Goal: Transaction & Acquisition: Purchase product/service

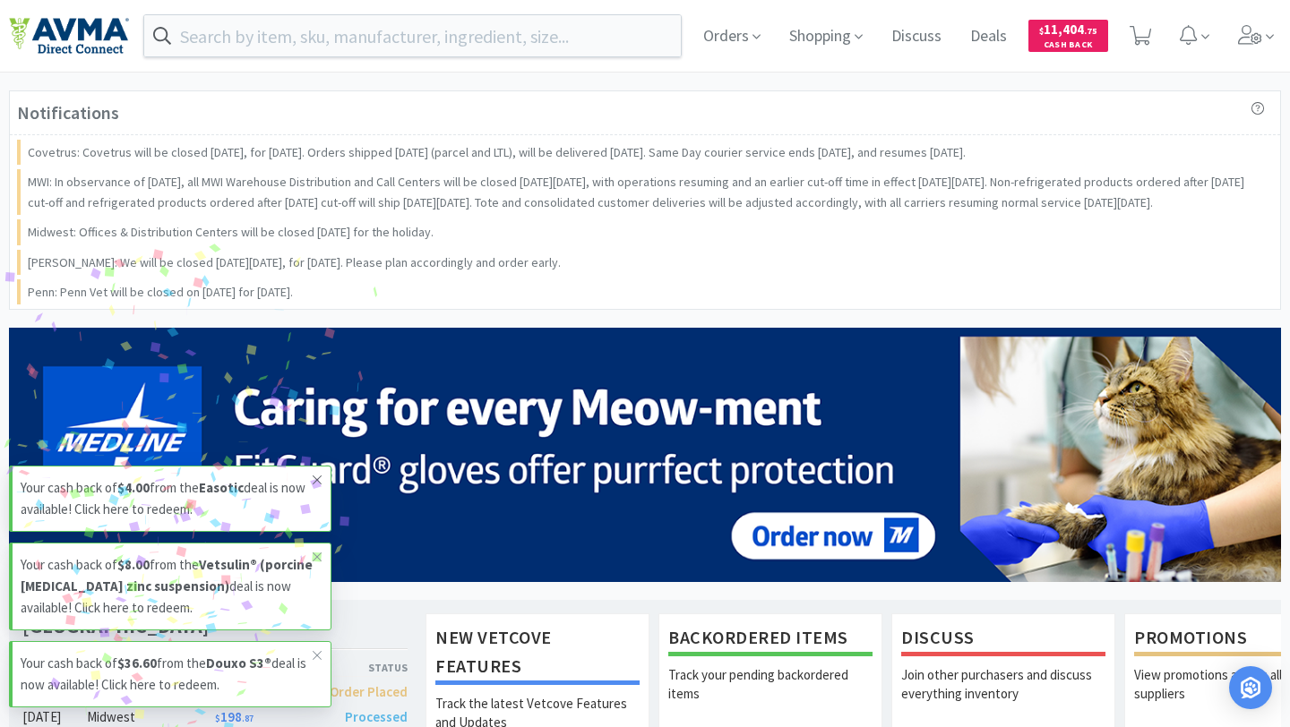
click at [319, 481] on icon at bounding box center [317, 480] width 11 height 14
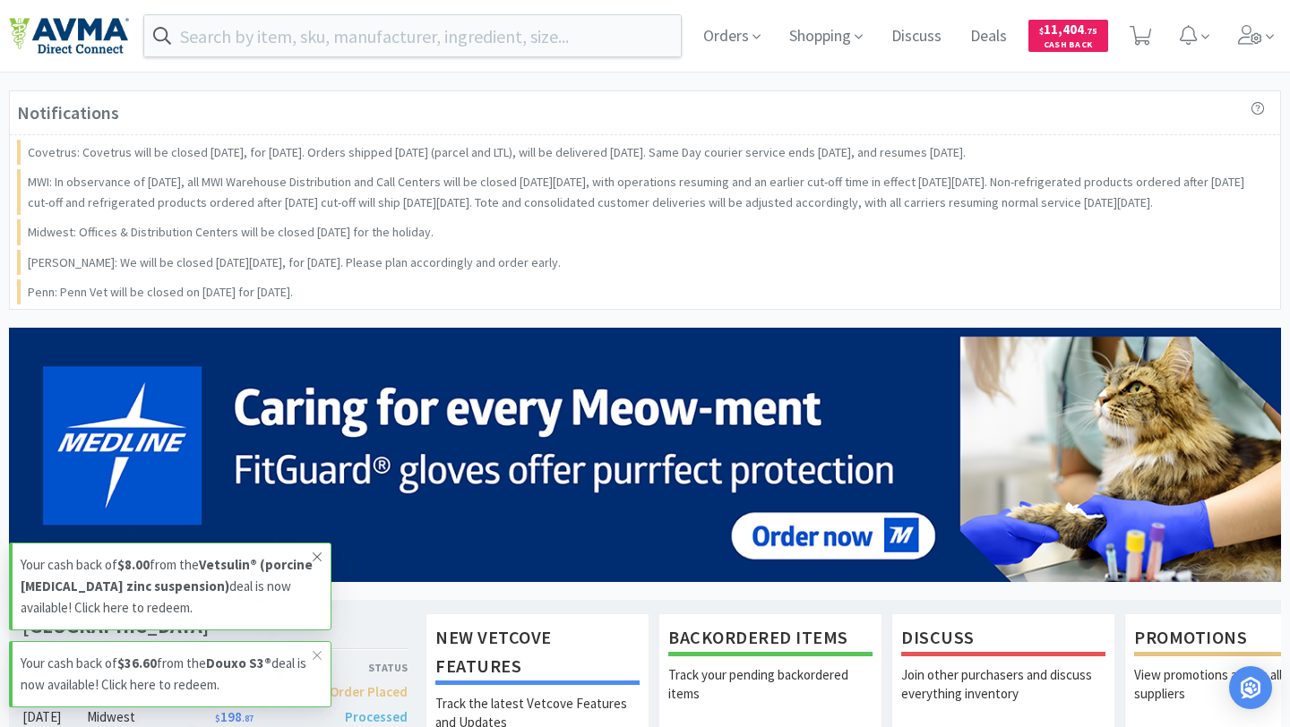
click at [322, 548] on span at bounding box center [317, 557] width 25 height 29
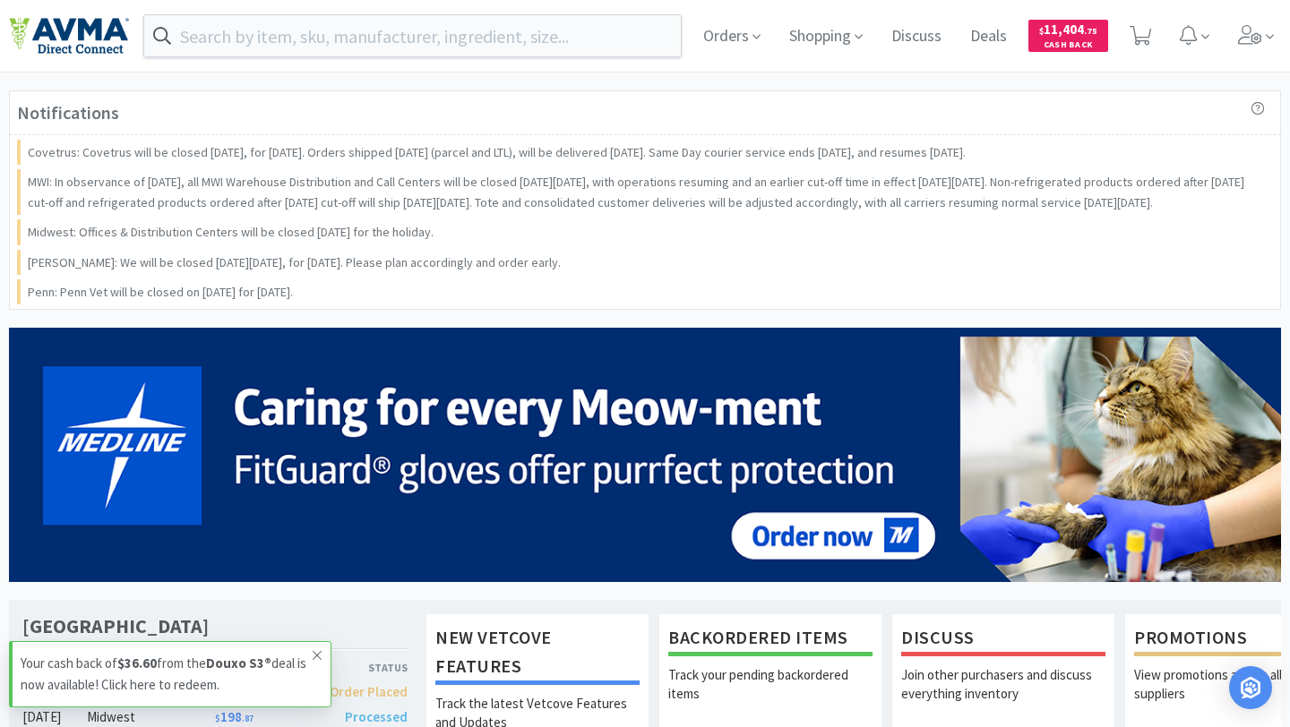
click at [321, 656] on icon at bounding box center [317, 655] width 11 height 14
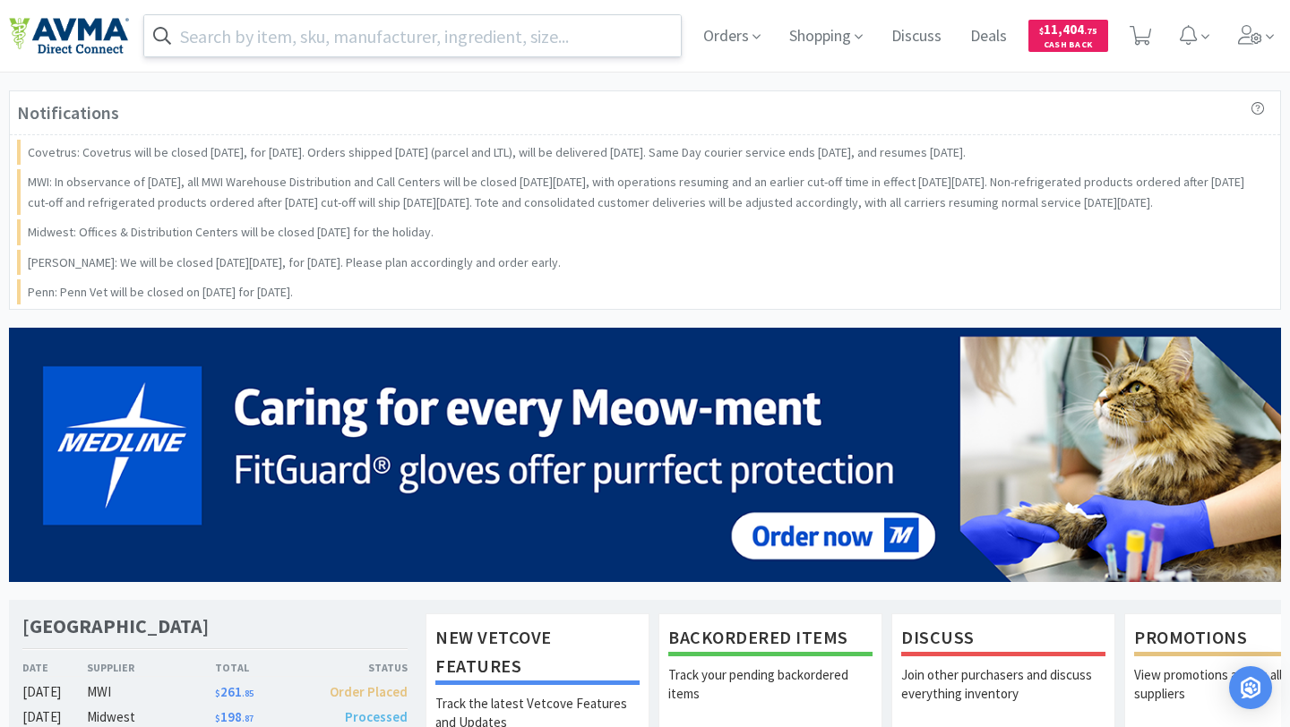
click at [486, 27] on input "text" at bounding box center [412, 35] width 536 height 41
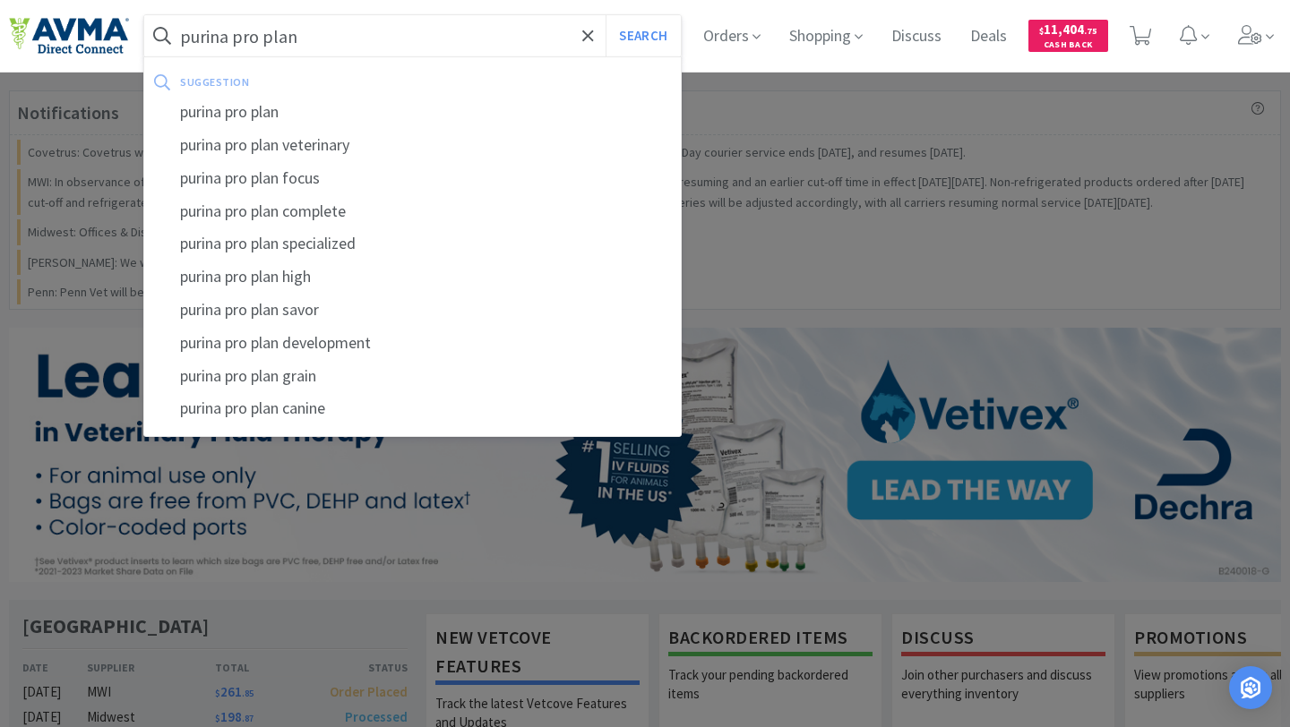
click at [605, 15] on button "Search" at bounding box center [642, 35] width 74 height 41
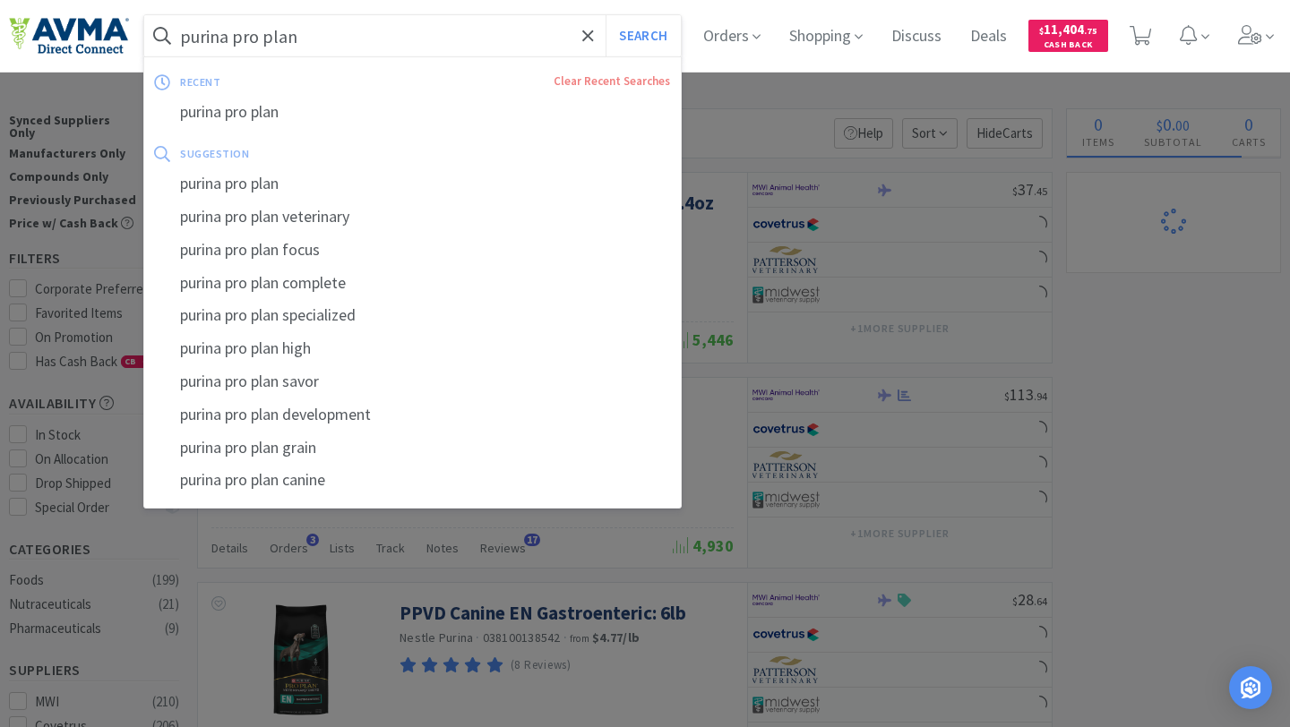
click at [433, 38] on input "purina pro plan" at bounding box center [412, 35] width 536 height 41
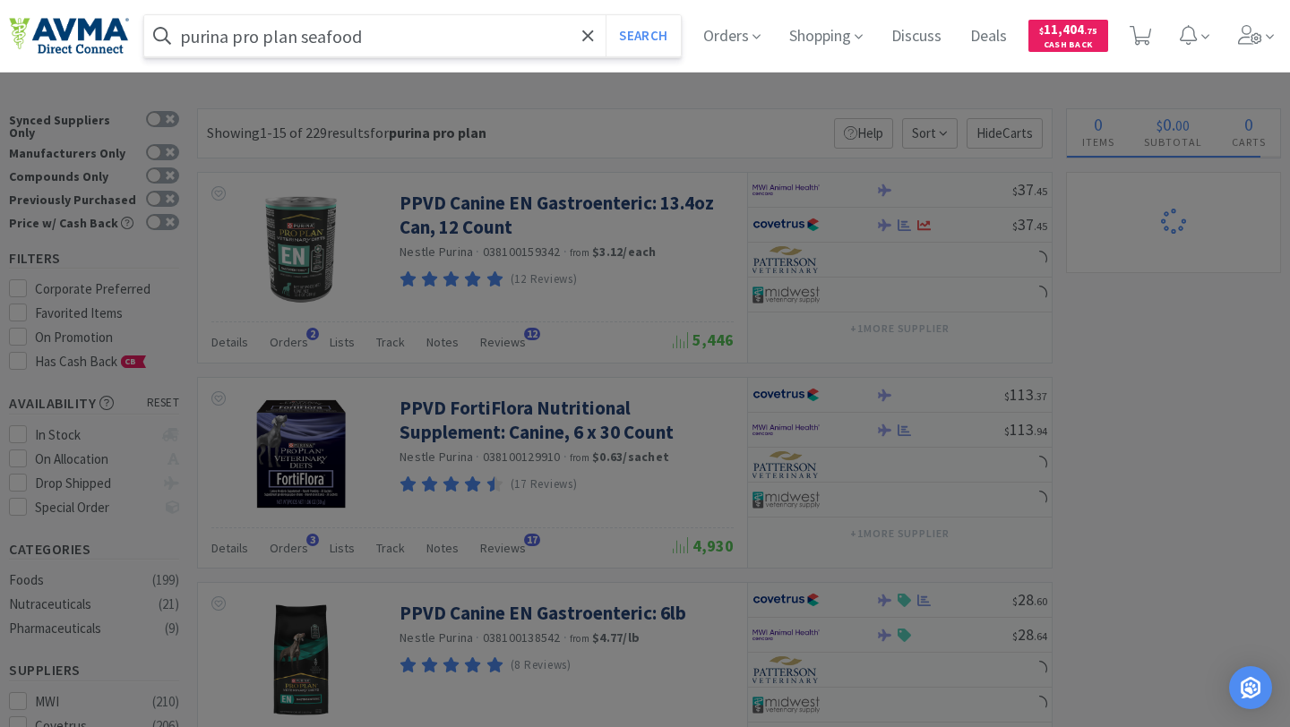
type input "purina pro plan seafood"
click at [605, 15] on button "Search" at bounding box center [642, 35] width 74 height 41
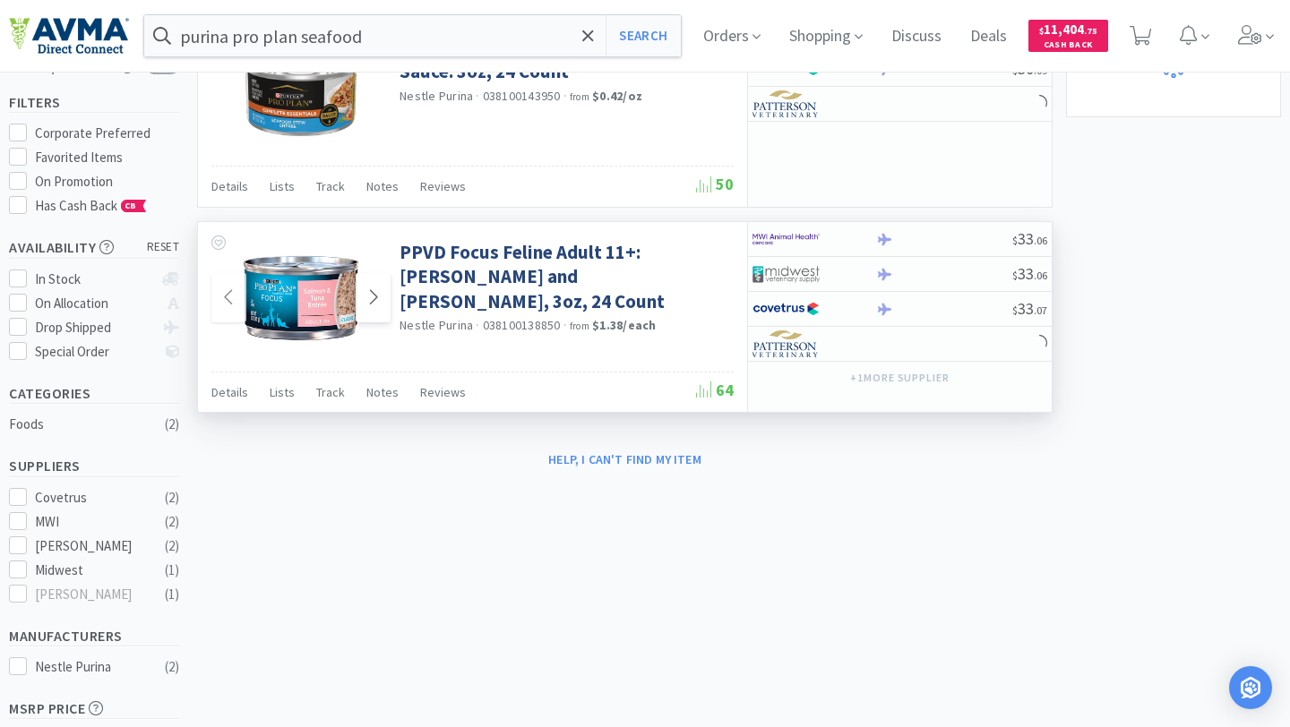
scroll to position [143, 0]
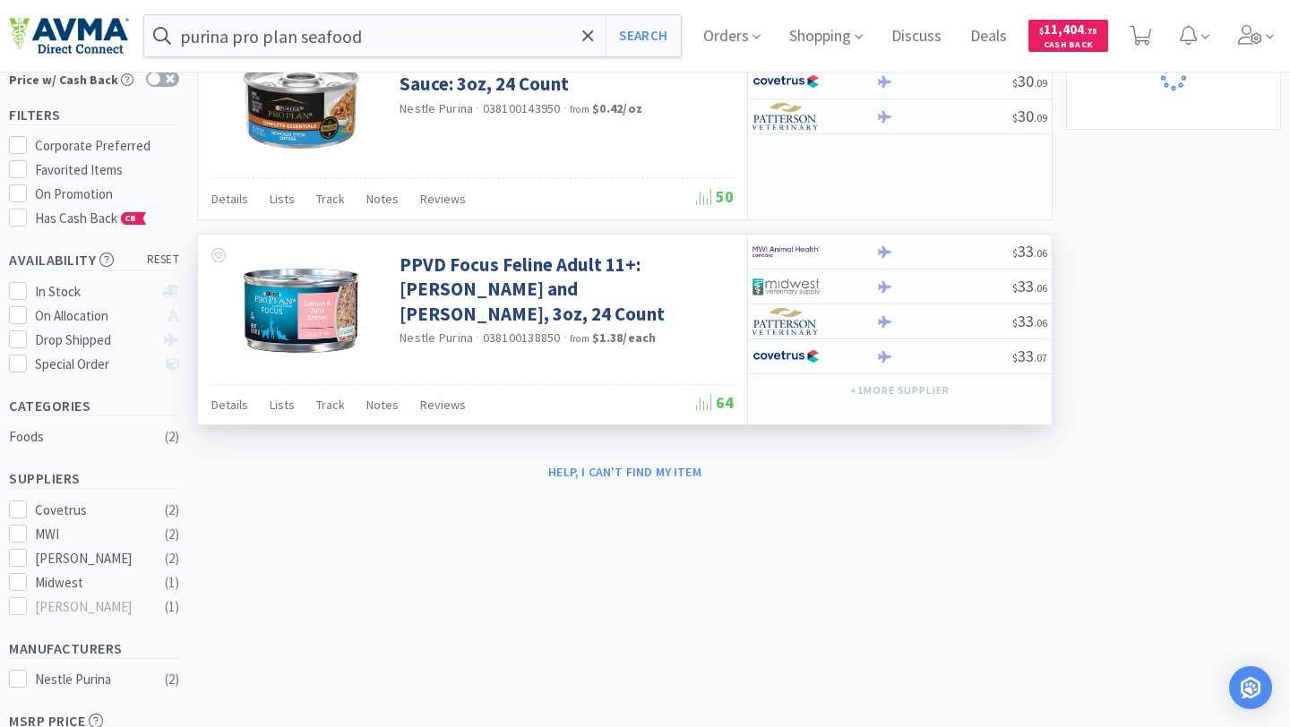
select select "1"
